Goal: Navigation & Orientation: Find specific page/section

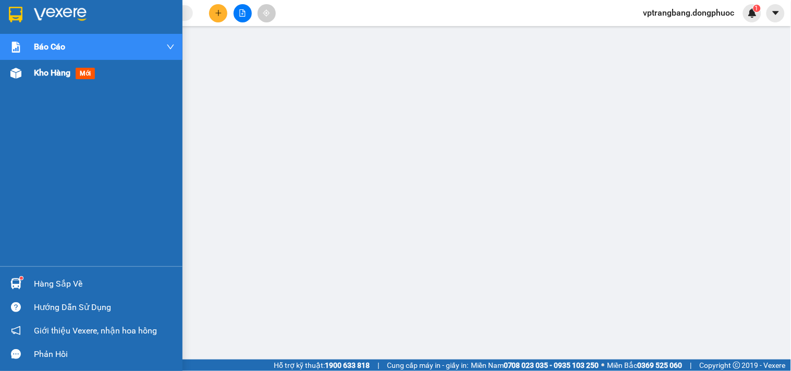
click at [32, 69] on div "Kho hàng mới" at bounding box center [91, 73] width 182 height 26
